Goal: Information Seeking & Learning: Learn about a topic

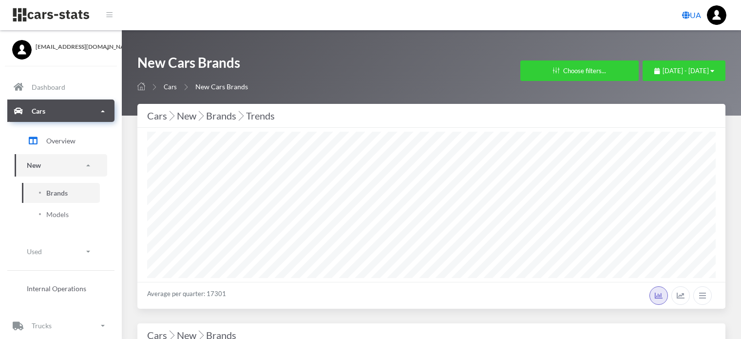
select select "25"
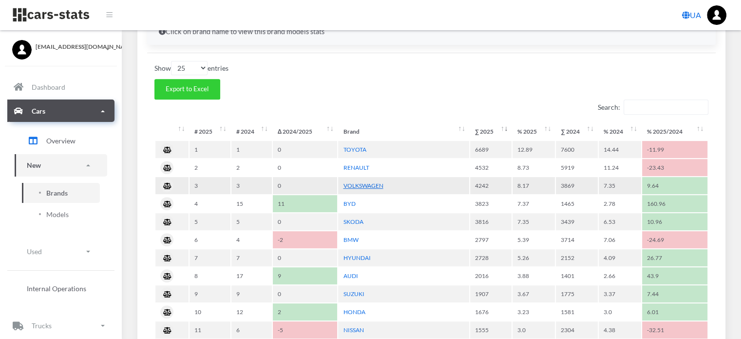
click at [350, 183] on link "VOLKSWAGEN" at bounding box center [363, 185] width 40 height 7
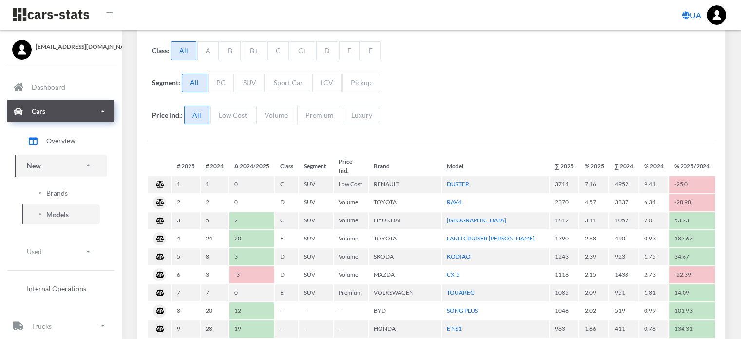
scroll to position [244, 0]
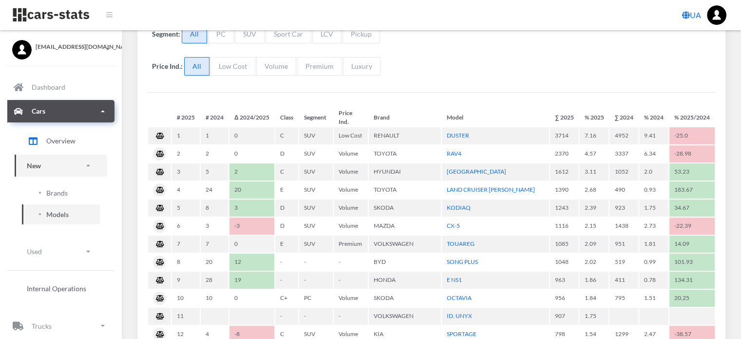
select select "25"
select select "VOLKSWAGEN"
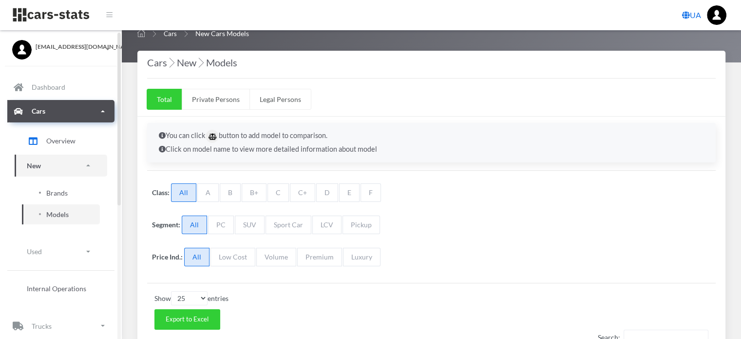
scroll to position [0, 0]
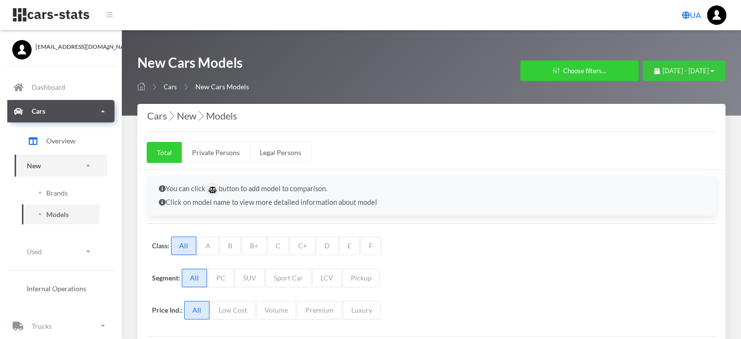
click at [663, 73] on span "January 1, 2025 - September 23, 2025" at bounding box center [686, 71] width 46 height 8
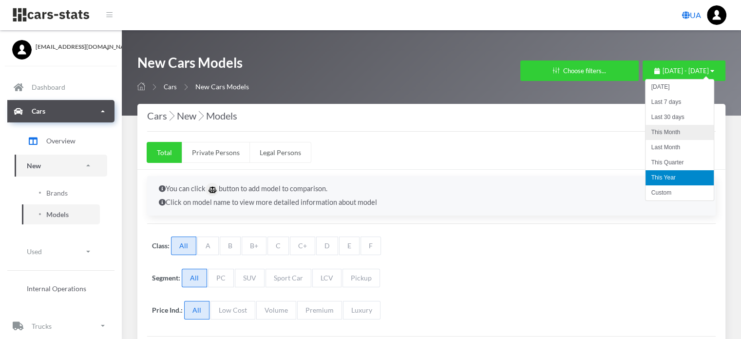
click at [667, 134] on li "This Month" at bounding box center [680, 132] width 68 height 15
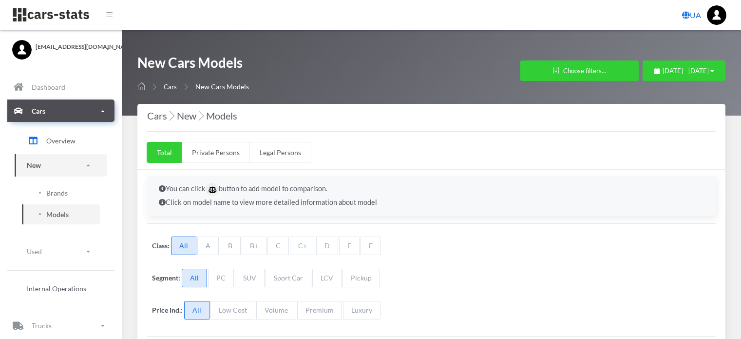
select select "25"
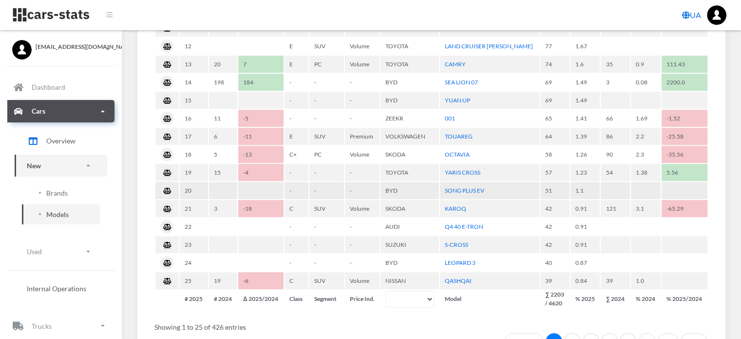
scroll to position [634, 0]
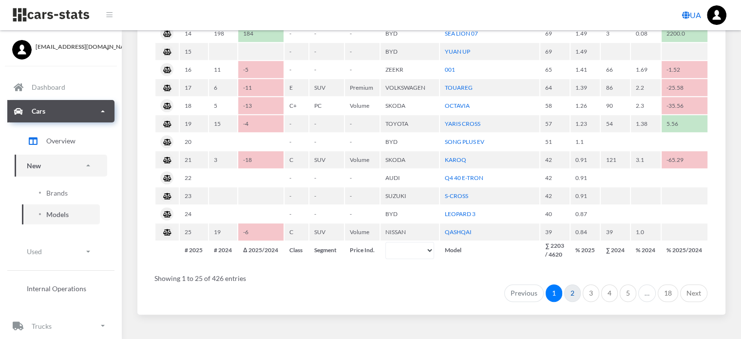
click at [573, 291] on link "2" at bounding box center [572, 293] width 17 height 18
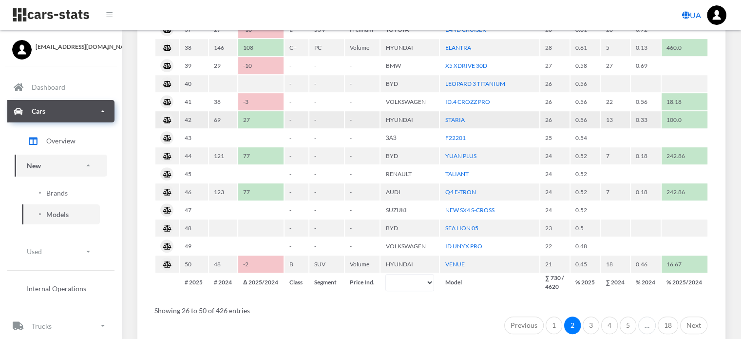
scroll to position [585, 0]
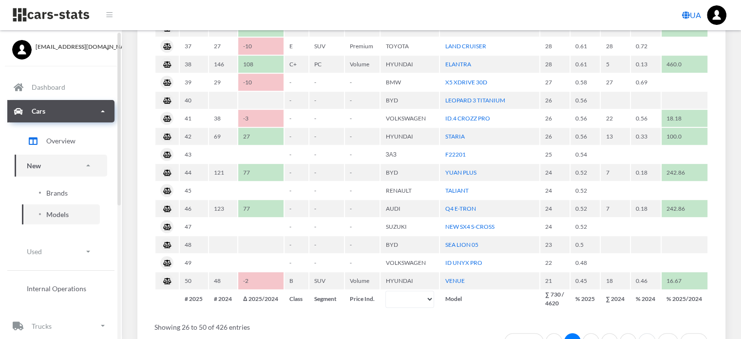
click at [57, 189] on span "Brands" at bounding box center [56, 193] width 21 height 10
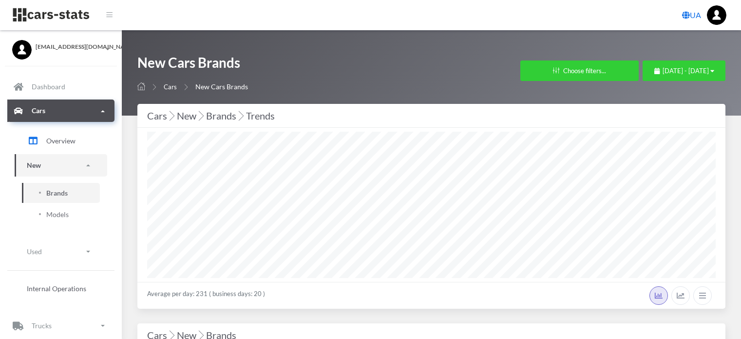
select select "25"
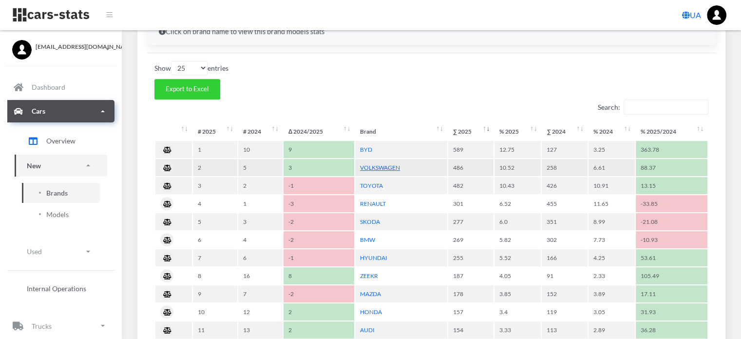
click at [388, 166] on link "VOLKSWAGEN" at bounding box center [380, 167] width 40 height 7
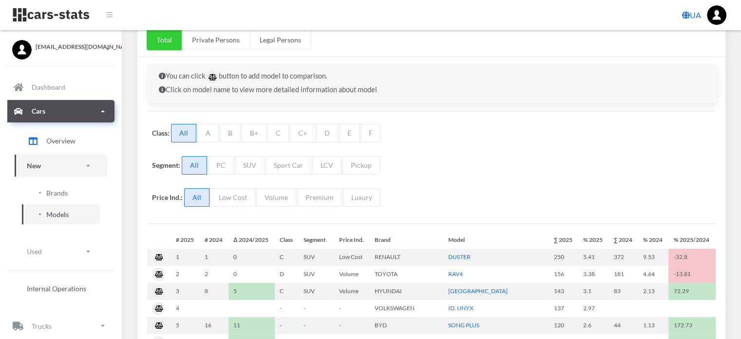
select select "25"
select select "VOLKSWAGEN"
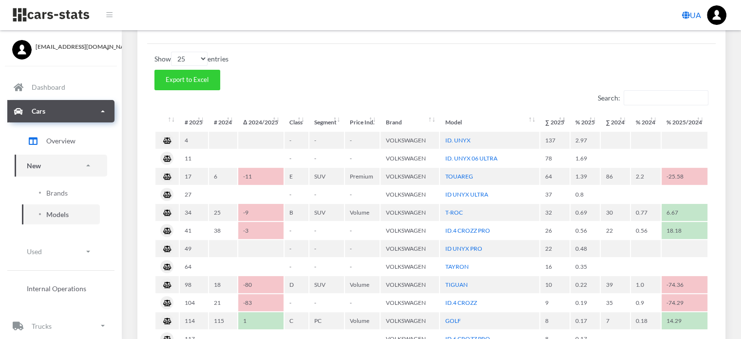
scroll to position [390, 0]
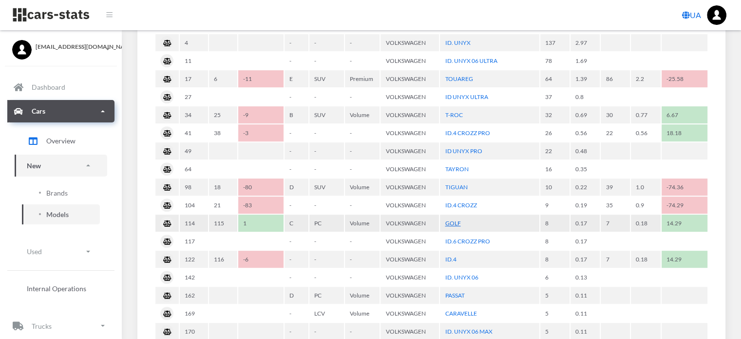
click at [453, 222] on link "GOLF" at bounding box center [453, 222] width 16 height 7
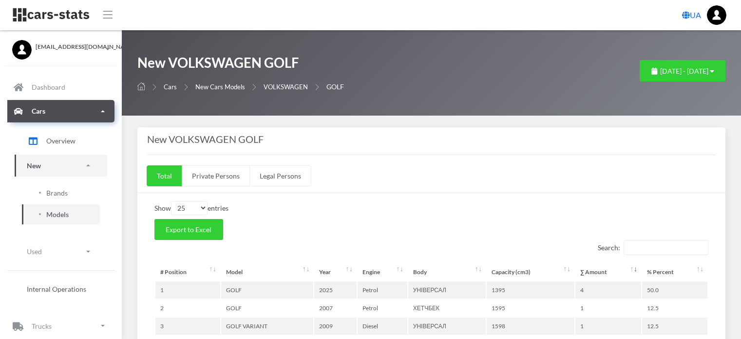
select select "25"
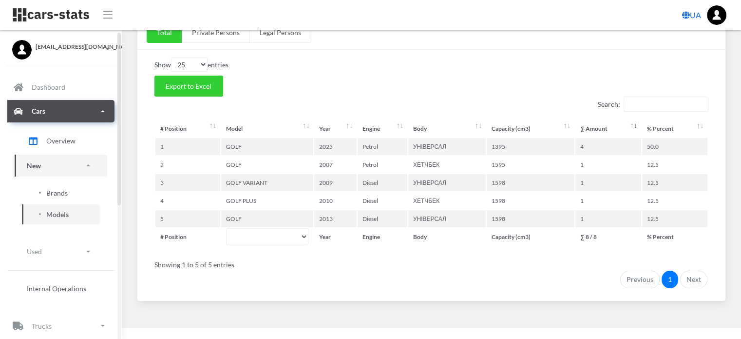
click at [63, 194] on span "Brands" at bounding box center [56, 193] width 21 height 10
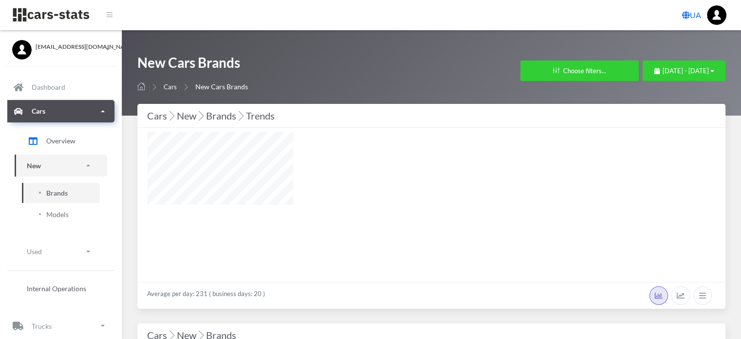
select select "25"
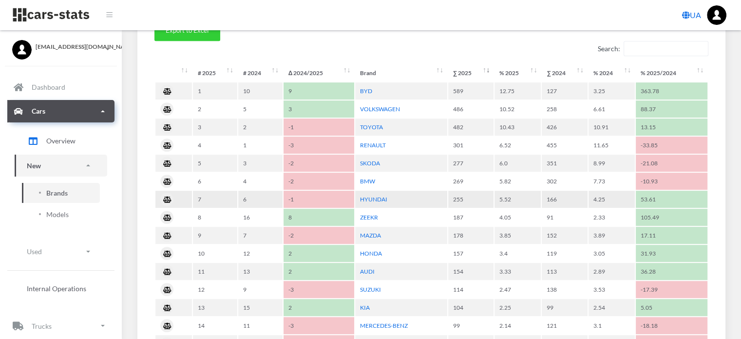
scroll to position [536, 0]
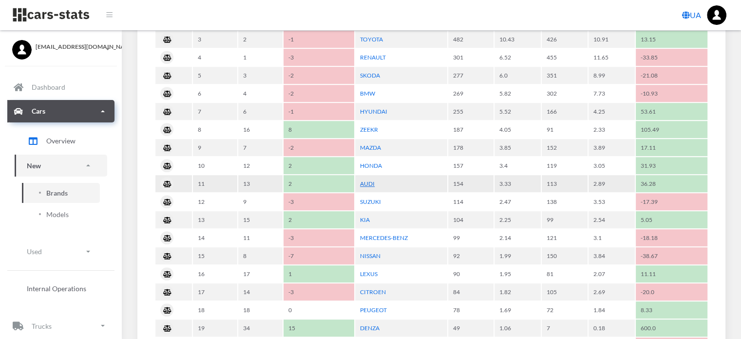
click at [370, 181] on link "AUDI" at bounding box center [367, 183] width 15 height 7
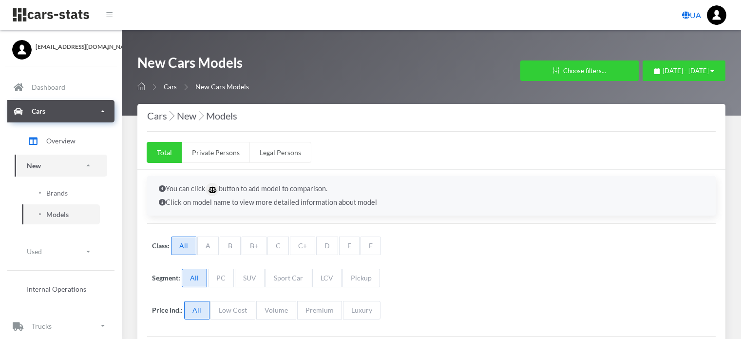
select select "25"
select select "AUDI"
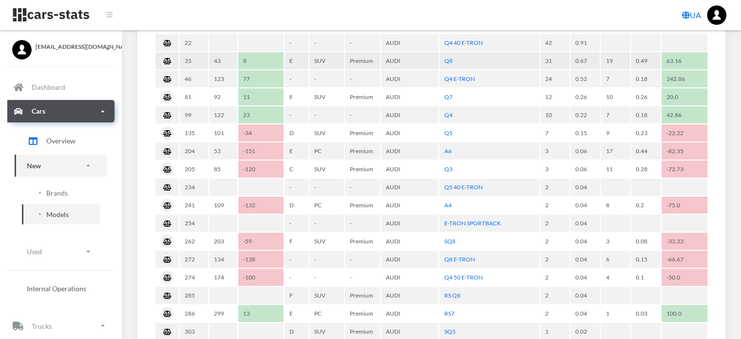
scroll to position [439, 0]
